Goal: Find specific page/section: Find specific page/section

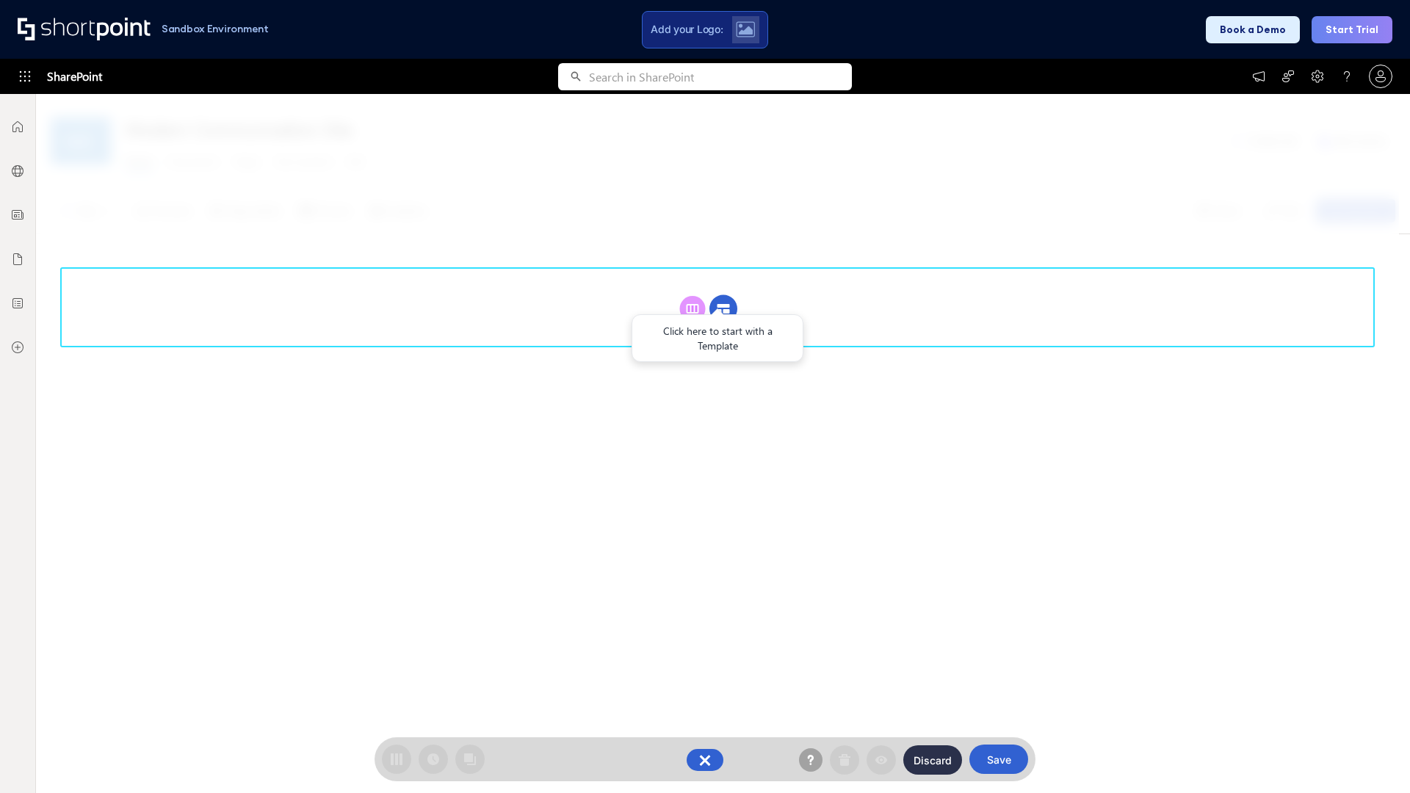
click at [723, 308] on circle at bounding box center [724, 309] width 28 height 28
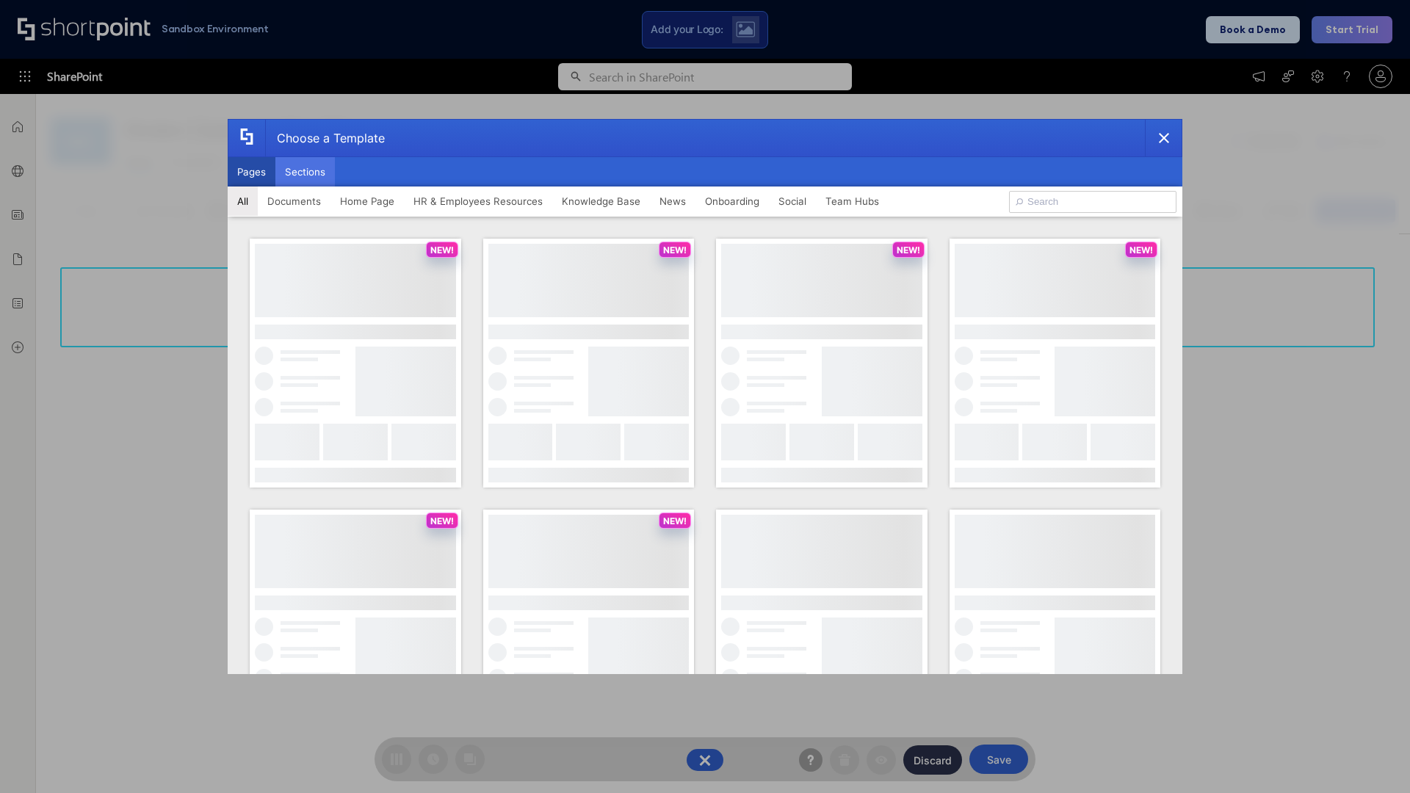
click at [305, 172] on button "Sections" at bounding box center [304, 171] width 59 height 29
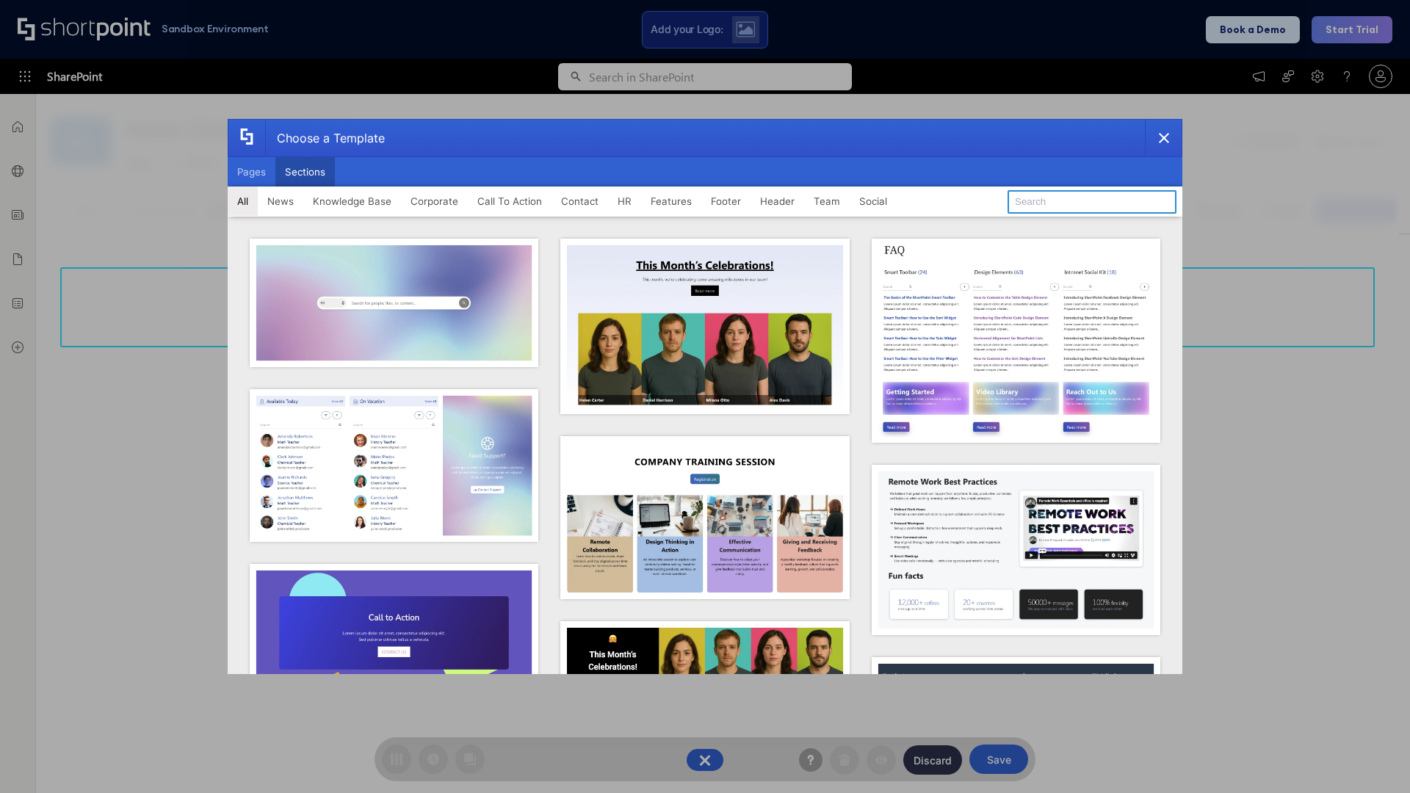
type input "Knowledge Base 2"
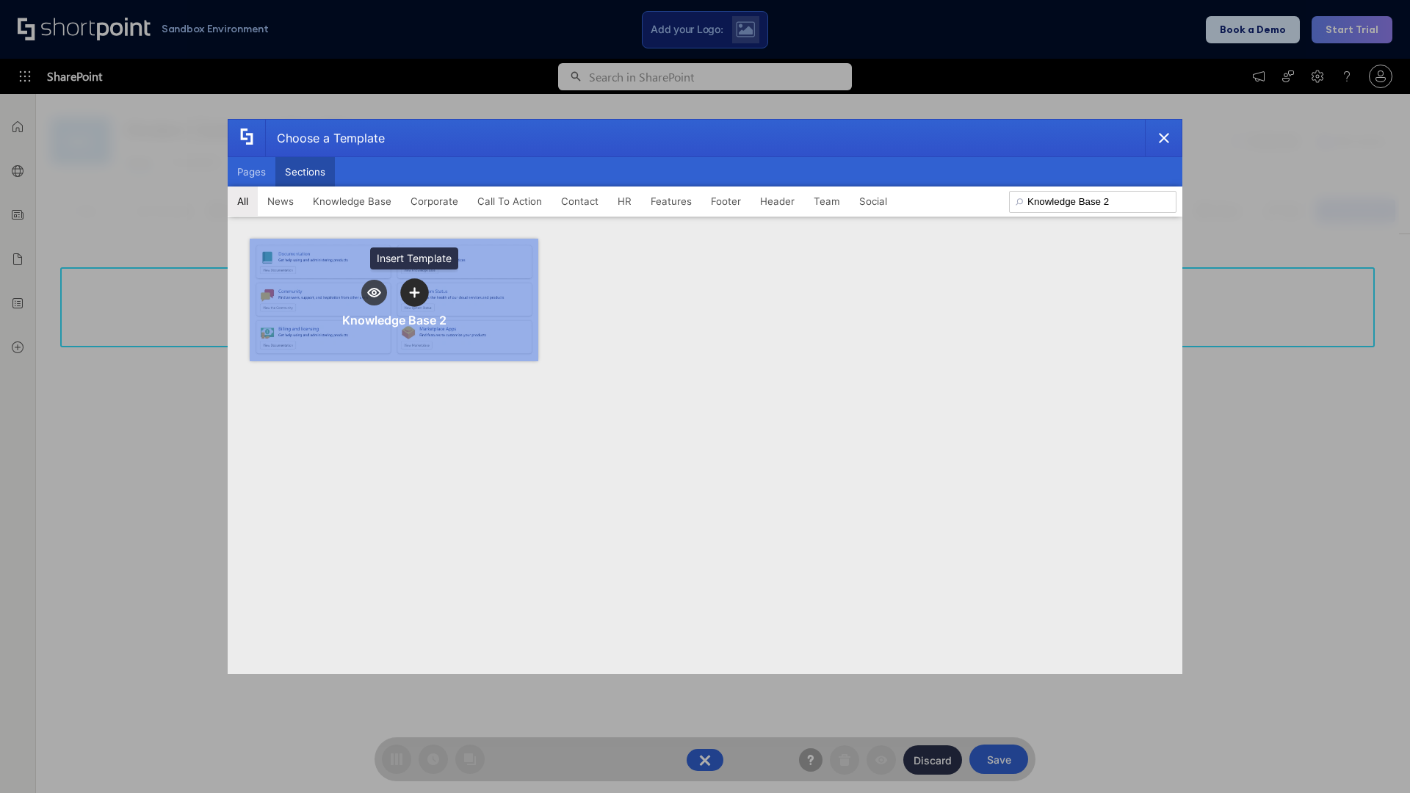
click at [414, 292] on icon "template selector" at bounding box center [414, 292] width 10 height 10
